Goal: Task Accomplishment & Management: Use online tool/utility

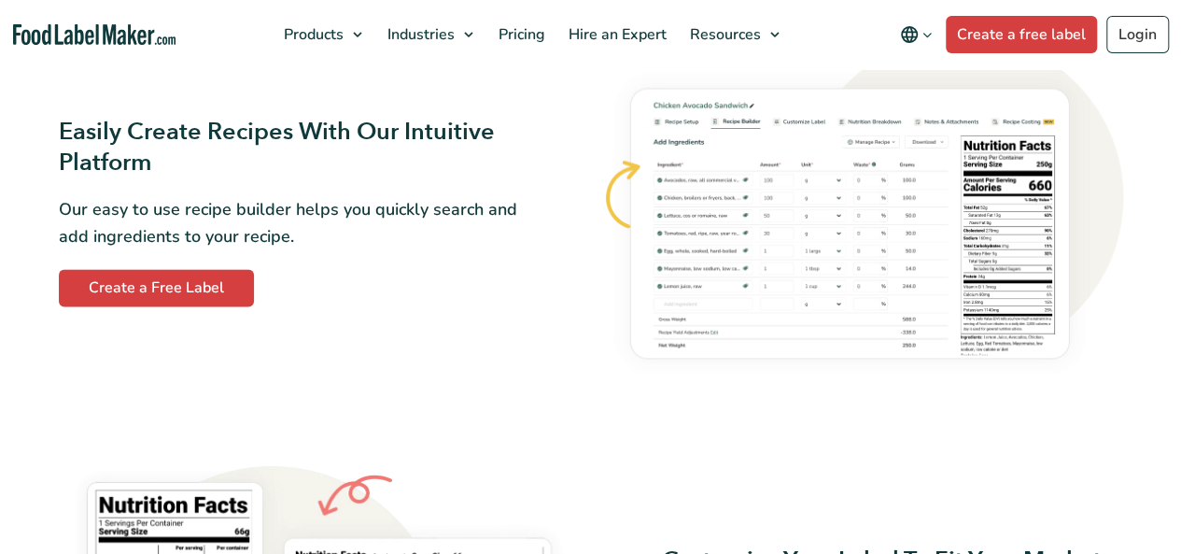
scroll to position [1214, 0]
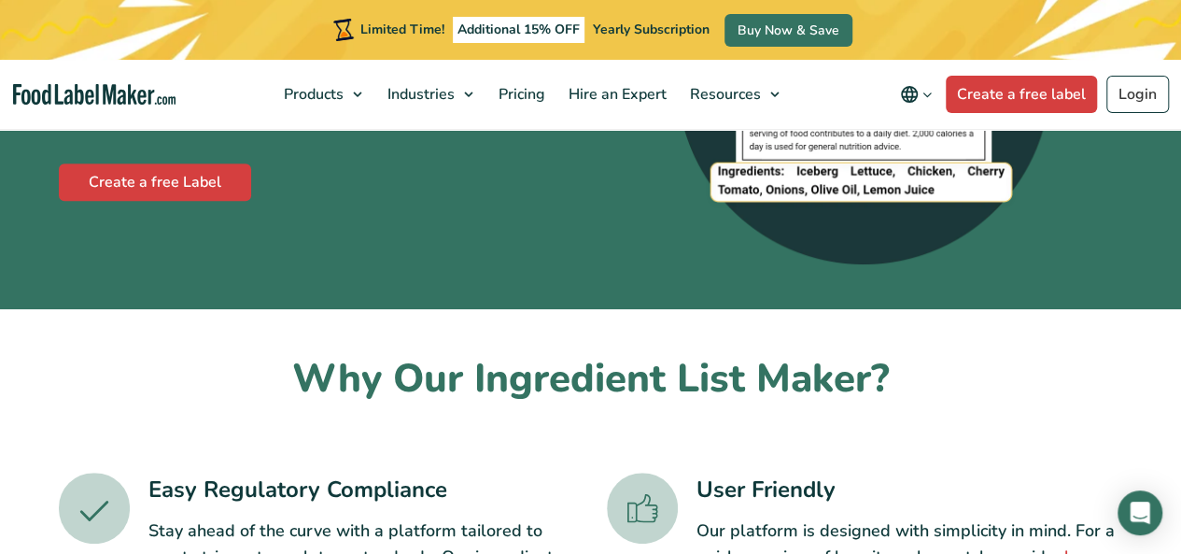
scroll to position [187, 0]
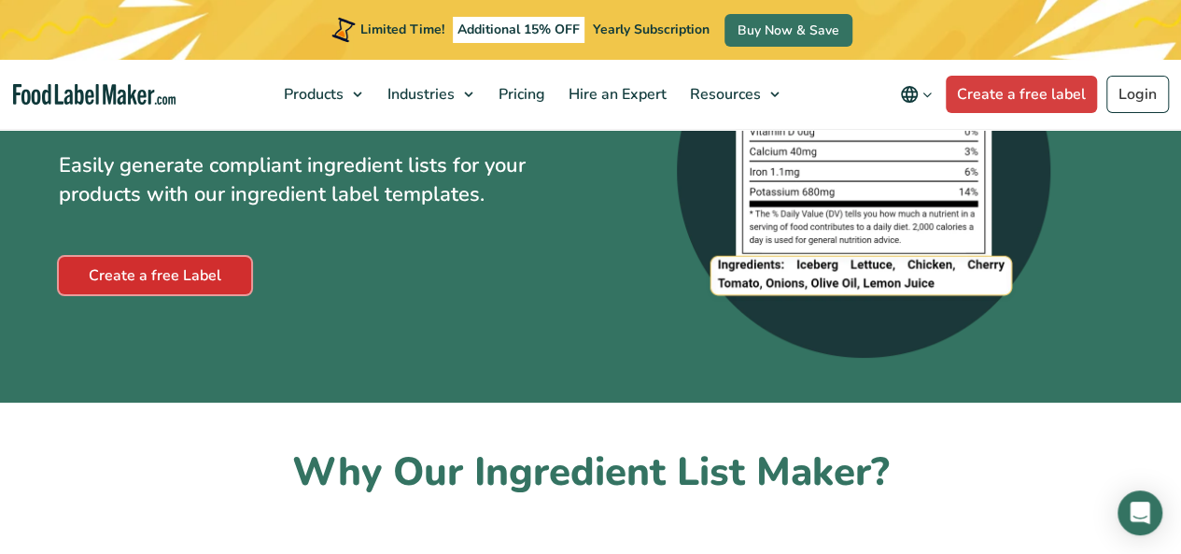
click at [169, 294] on link "Create a free Label" at bounding box center [155, 275] width 192 height 37
